Goal: Transaction & Acquisition: Purchase product/service

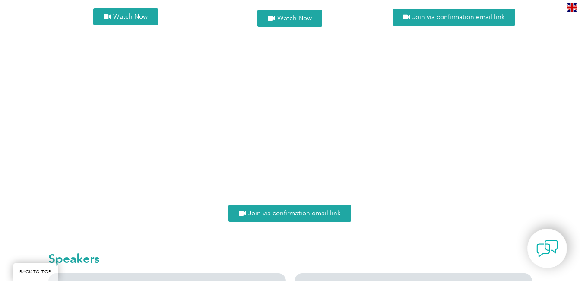
scroll to position [1354, 0]
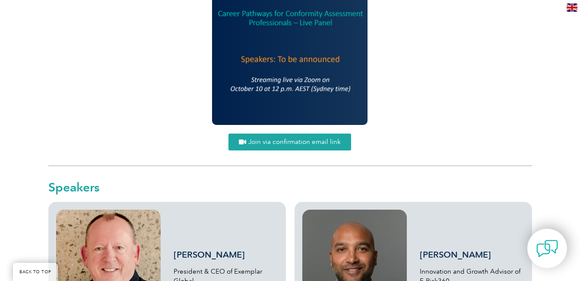
click at [289, 145] on span "Join via confirmation email link" at bounding box center [294, 142] width 92 height 6
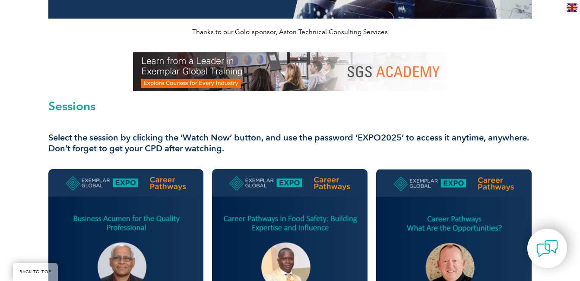
scroll to position [317, 0]
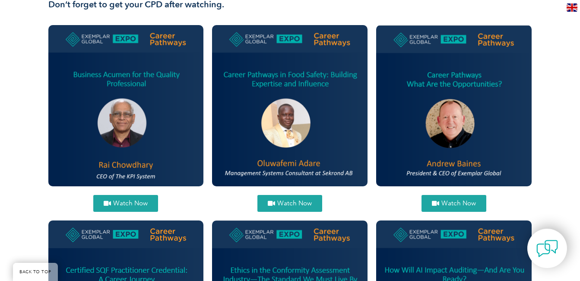
click at [135, 204] on span "Watch Now" at bounding box center [130, 203] width 35 height 6
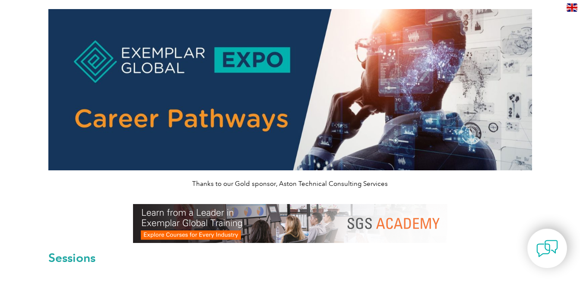
scroll to position [0, 0]
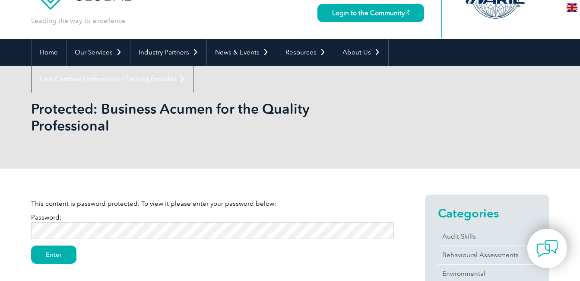
scroll to position [115, 0]
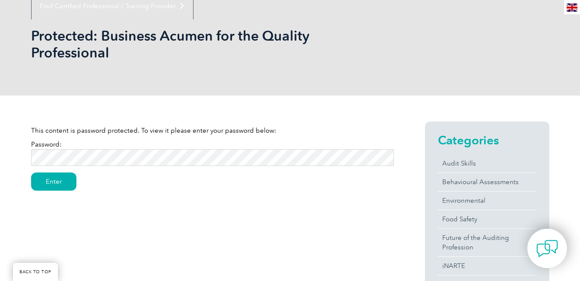
click at [31, 172] on input "Enter" at bounding box center [53, 181] width 45 height 18
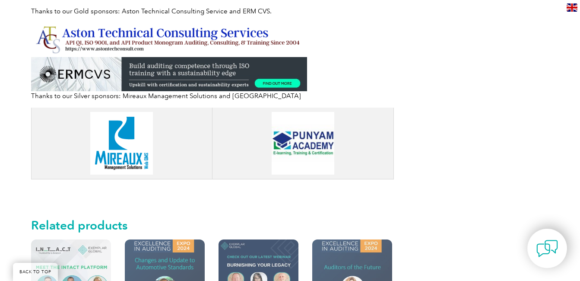
scroll to position [720, 0]
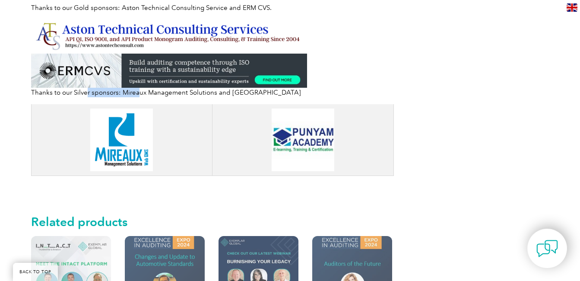
drag, startPoint x: 101, startPoint y: 96, endPoint x: 137, endPoint y: 97, distance: 35.5
click at [137, 97] on p "Thanks to our Silver sponsors: Mireaux Management Solutions and Punyam Academy" at bounding box center [212, 93] width 363 height 10
drag, startPoint x: 137, startPoint y: 97, endPoint x: 108, endPoint y: 98, distance: 28.1
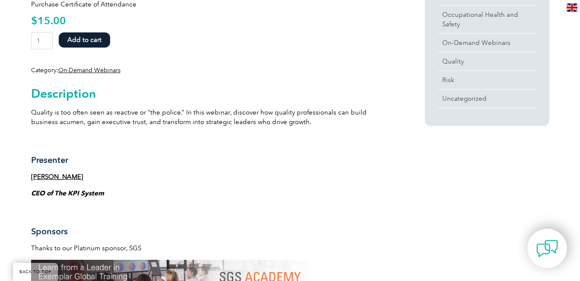
scroll to position [461, 0]
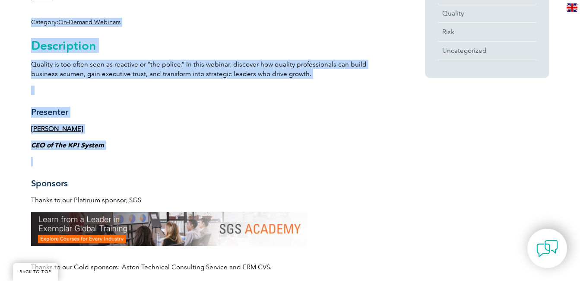
drag, startPoint x: 69, startPoint y: 157, endPoint x: 90, endPoint y: 159, distance: 21.8
click at [90, 159] on div "Purchase Certificate of Attendance $ 15.00 Business Acumen for the Quality Prof…" at bounding box center [290, 223] width 580 height 947
drag, startPoint x: 90, startPoint y: 159, endPoint x: 134, endPoint y: 153, distance: 43.6
click at [134, 153] on div "Description Quality is too often seen as reactive or “the police.” In this webi…" at bounding box center [212, 237] width 363 height 421
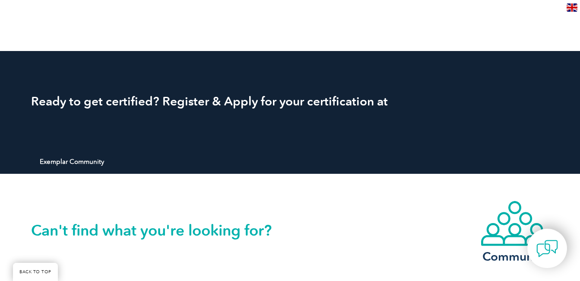
scroll to position [1037, 0]
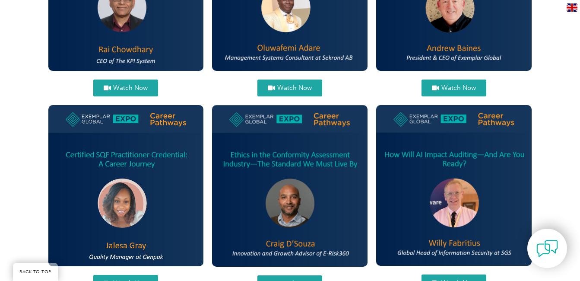
scroll to position [461, 0]
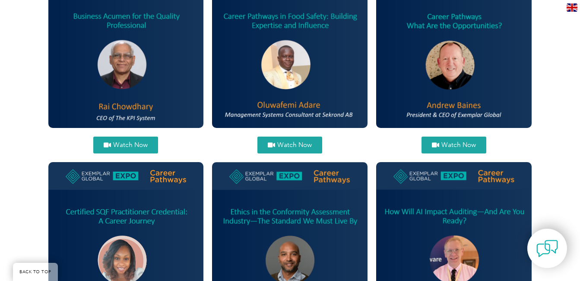
scroll to position [375, 0]
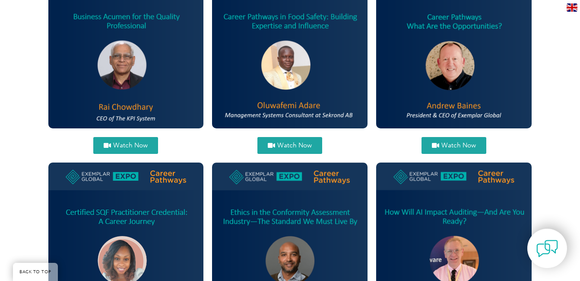
click at [539, 154] on section "Watch Now Watch Now Watch Now Watch Now Watch Now" at bounding box center [290, 158] width 519 height 391
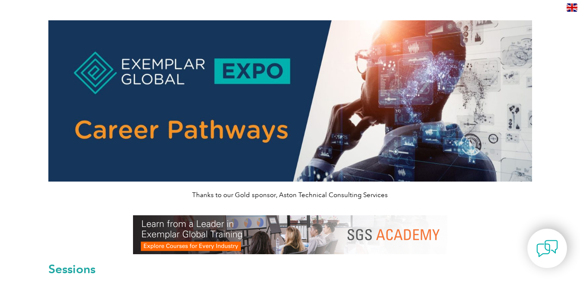
scroll to position [0, 0]
